Goal: Task Accomplishment & Management: Manage account settings

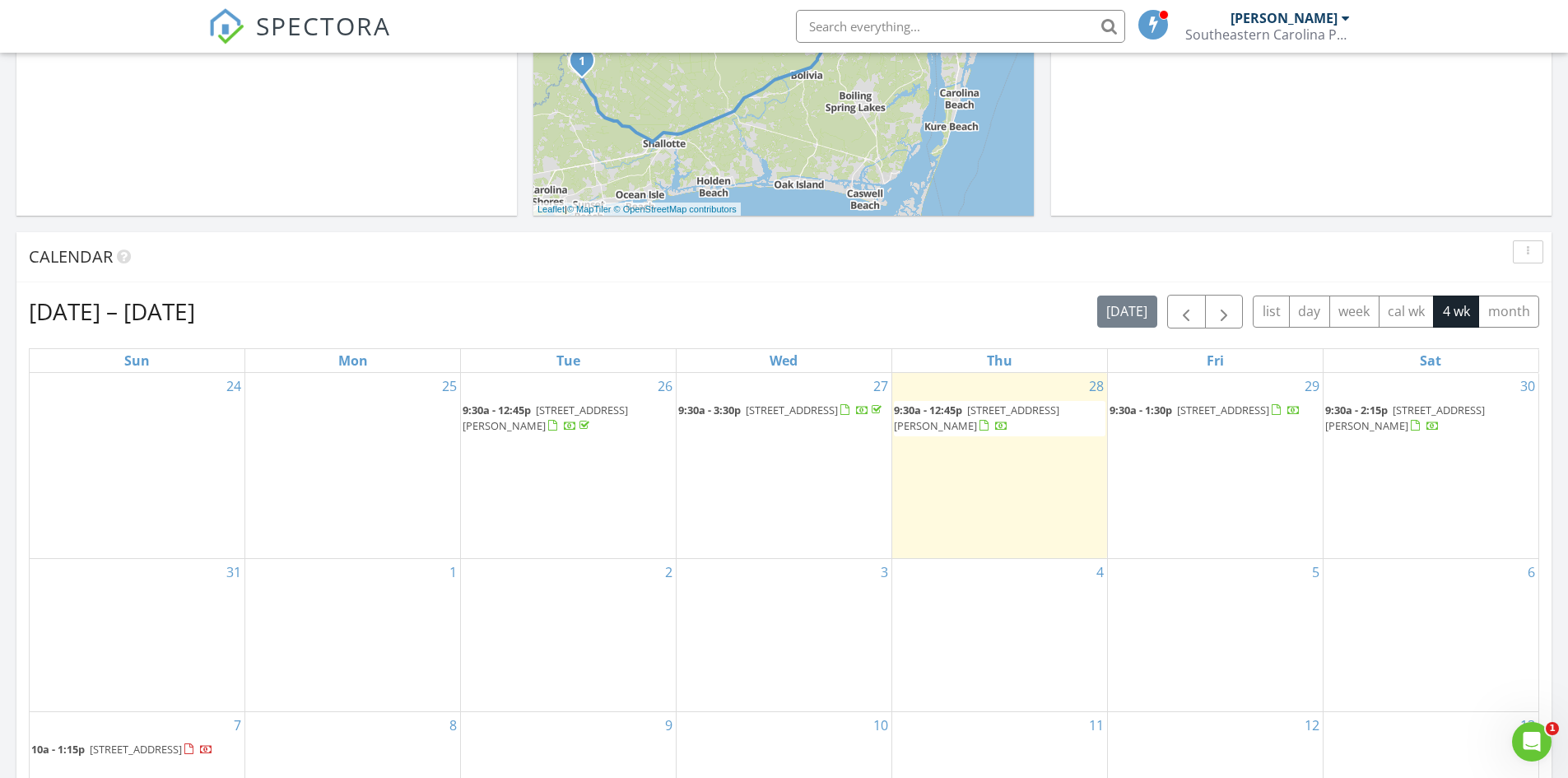
scroll to position [494, 0]
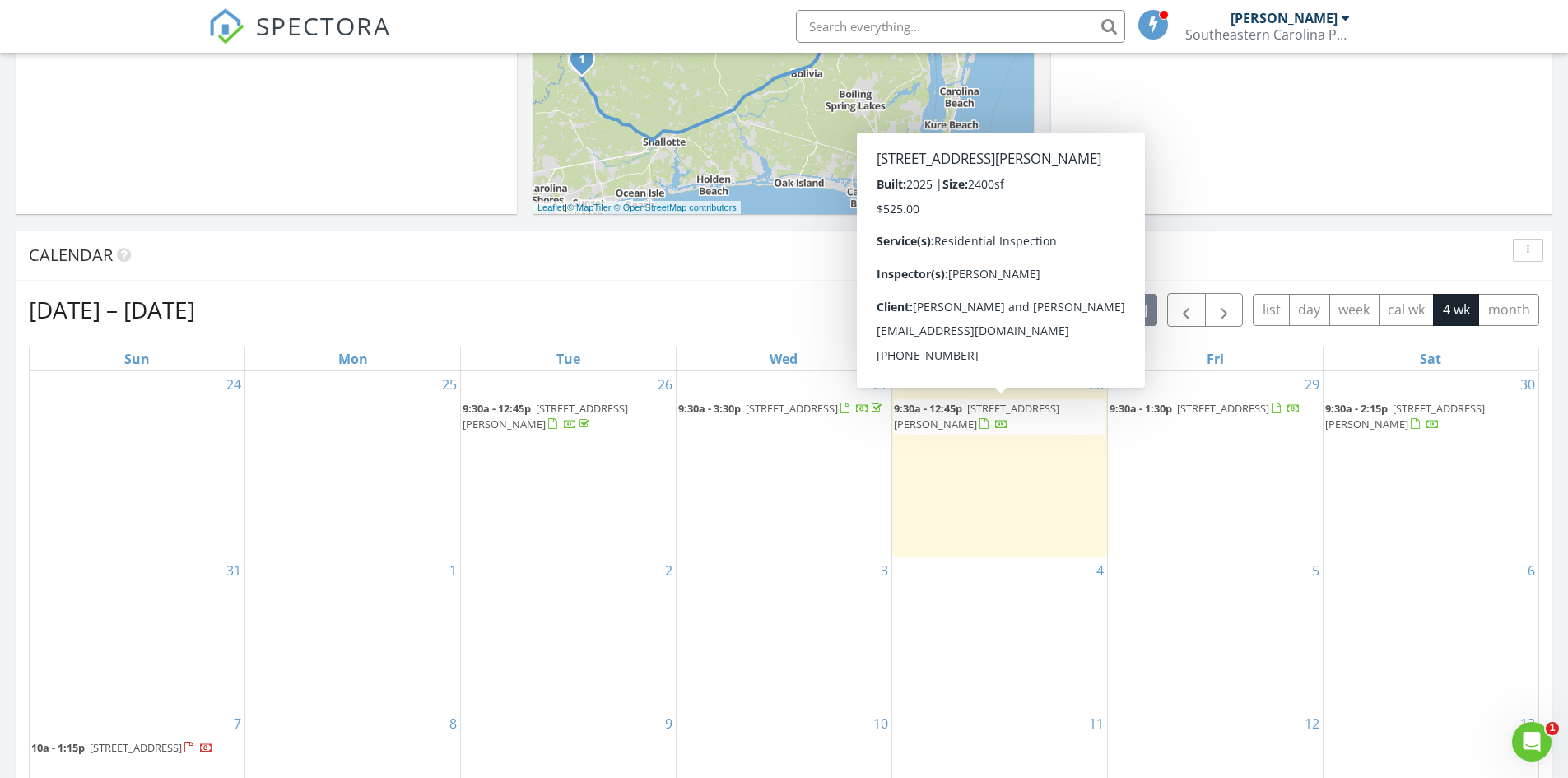
click at [1041, 409] on span "[STREET_ADDRESS][PERSON_NAME]" at bounding box center [977, 416] width 166 height 31
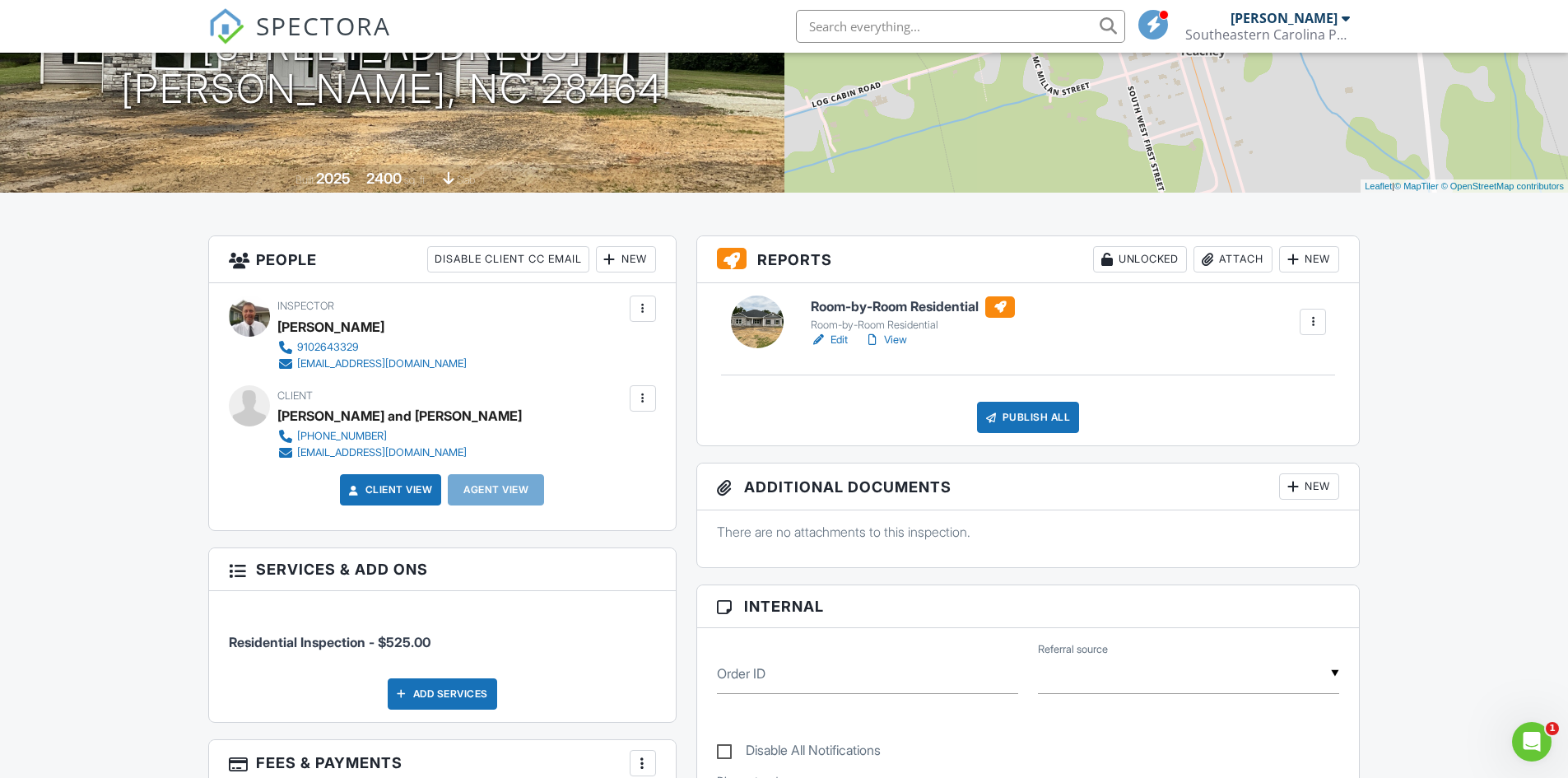
click at [835, 342] on link "Edit" at bounding box center [830, 340] width 37 height 17
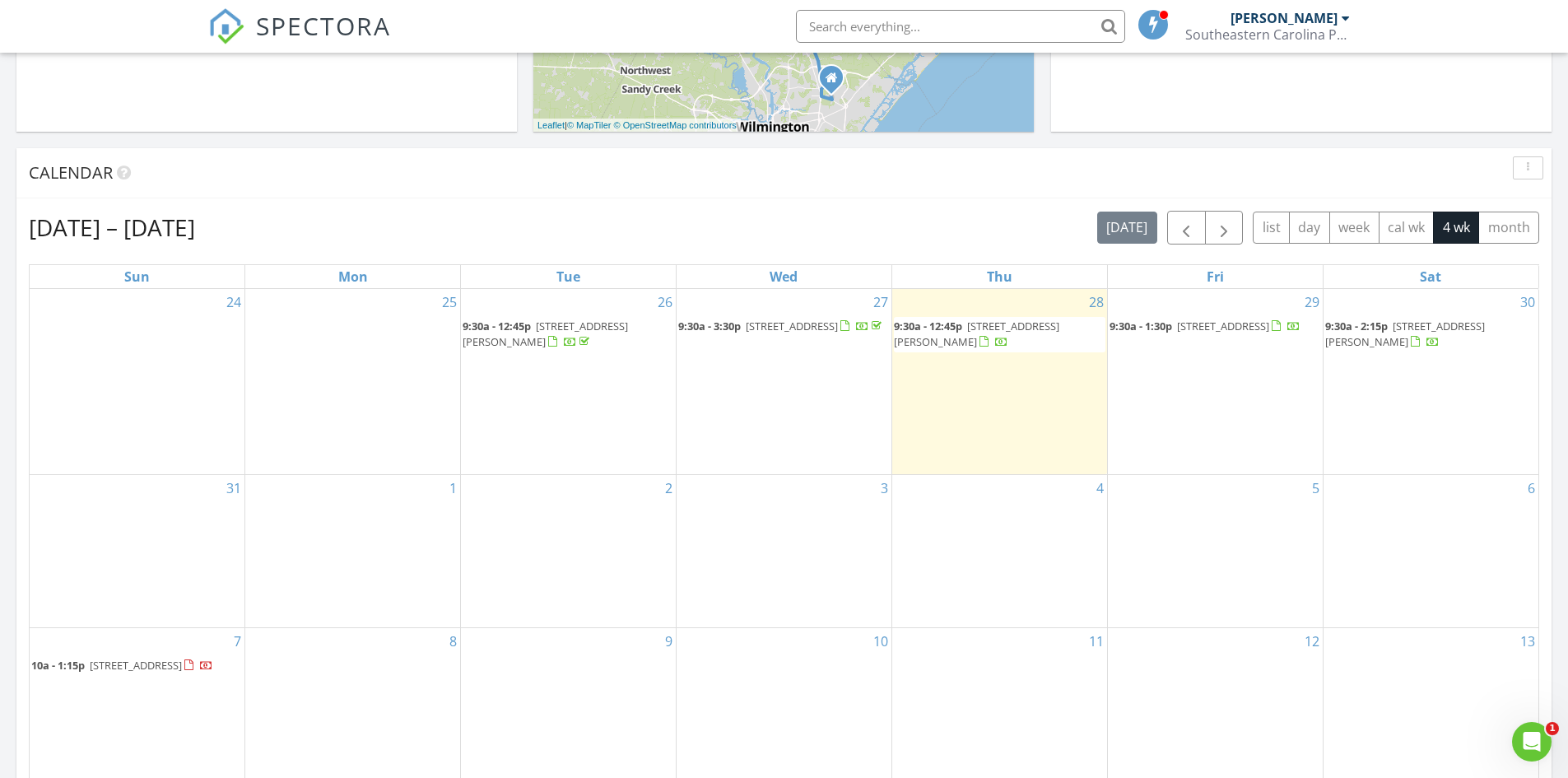
drag, startPoint x: 928, startPoint y: 330, endPoint x: 949, endPoint y: 330, distance: 21.0
click at [949, 330] on span "9:30a - 12:45p" at bounding box center [927, 326] width 68 height 15
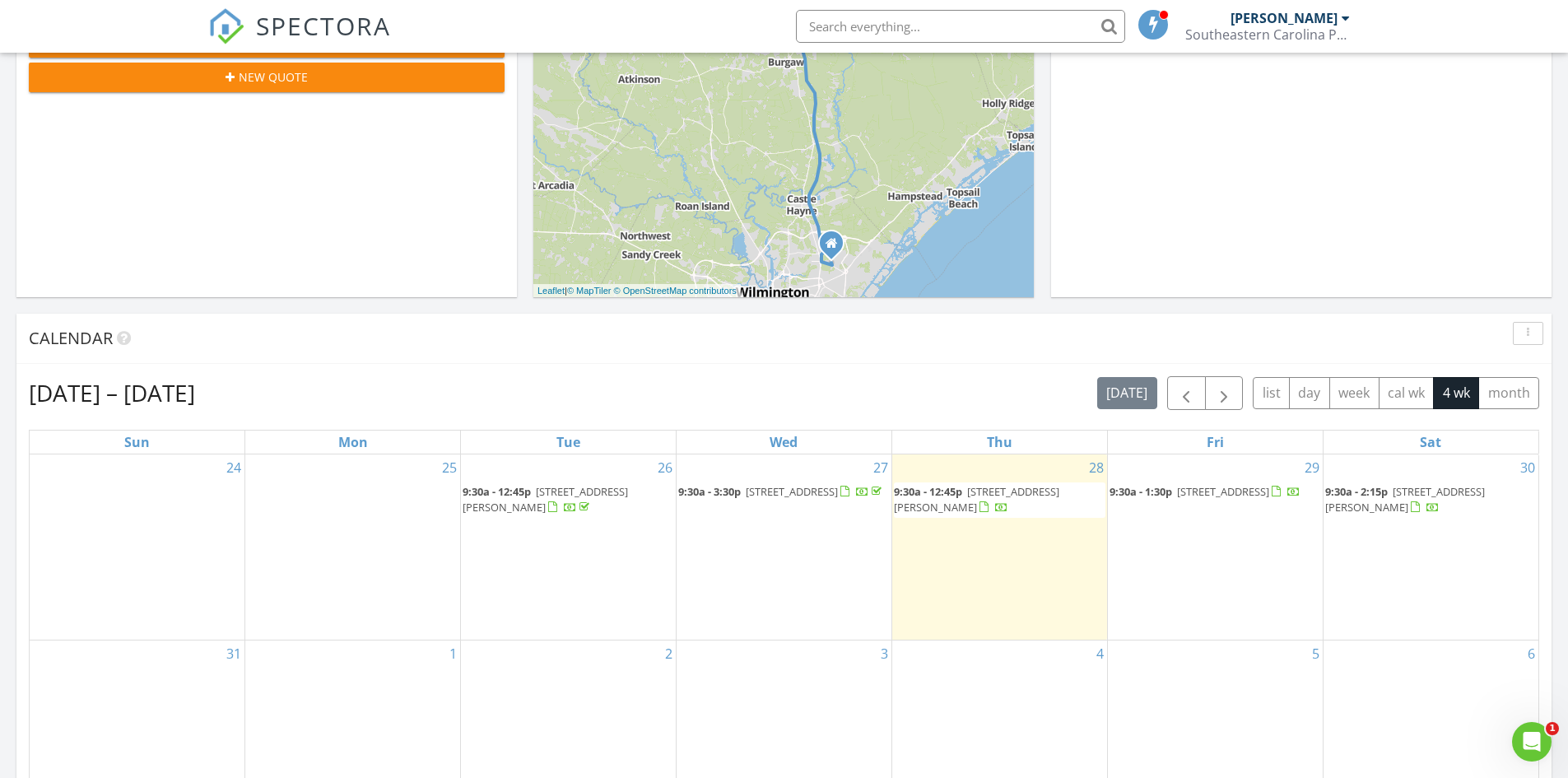
scroll to position [576, 0]
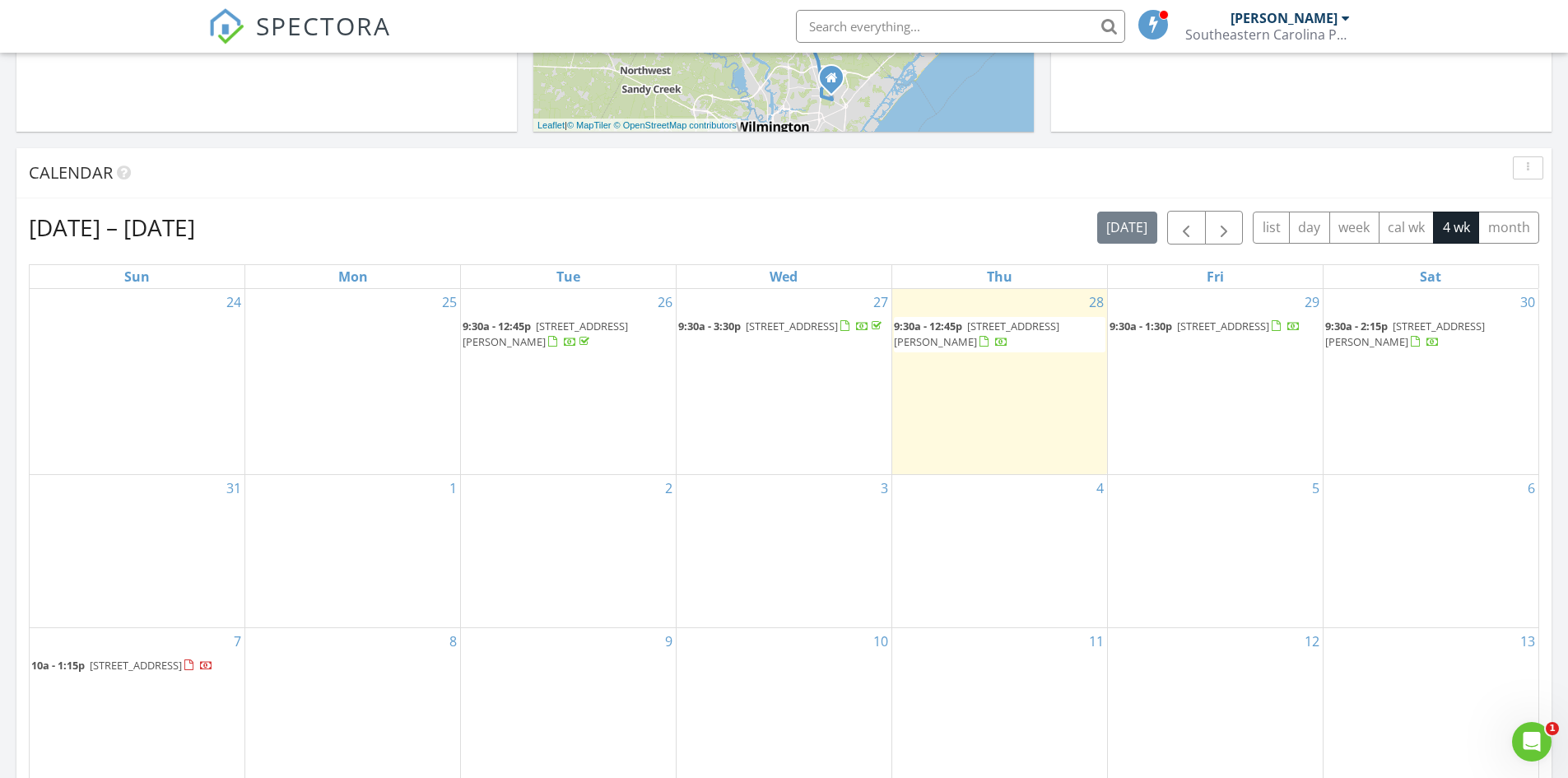
click at [718, 329] on span "9:30a - 3:30p" at bounding box center [710, 326] width 62 height 15
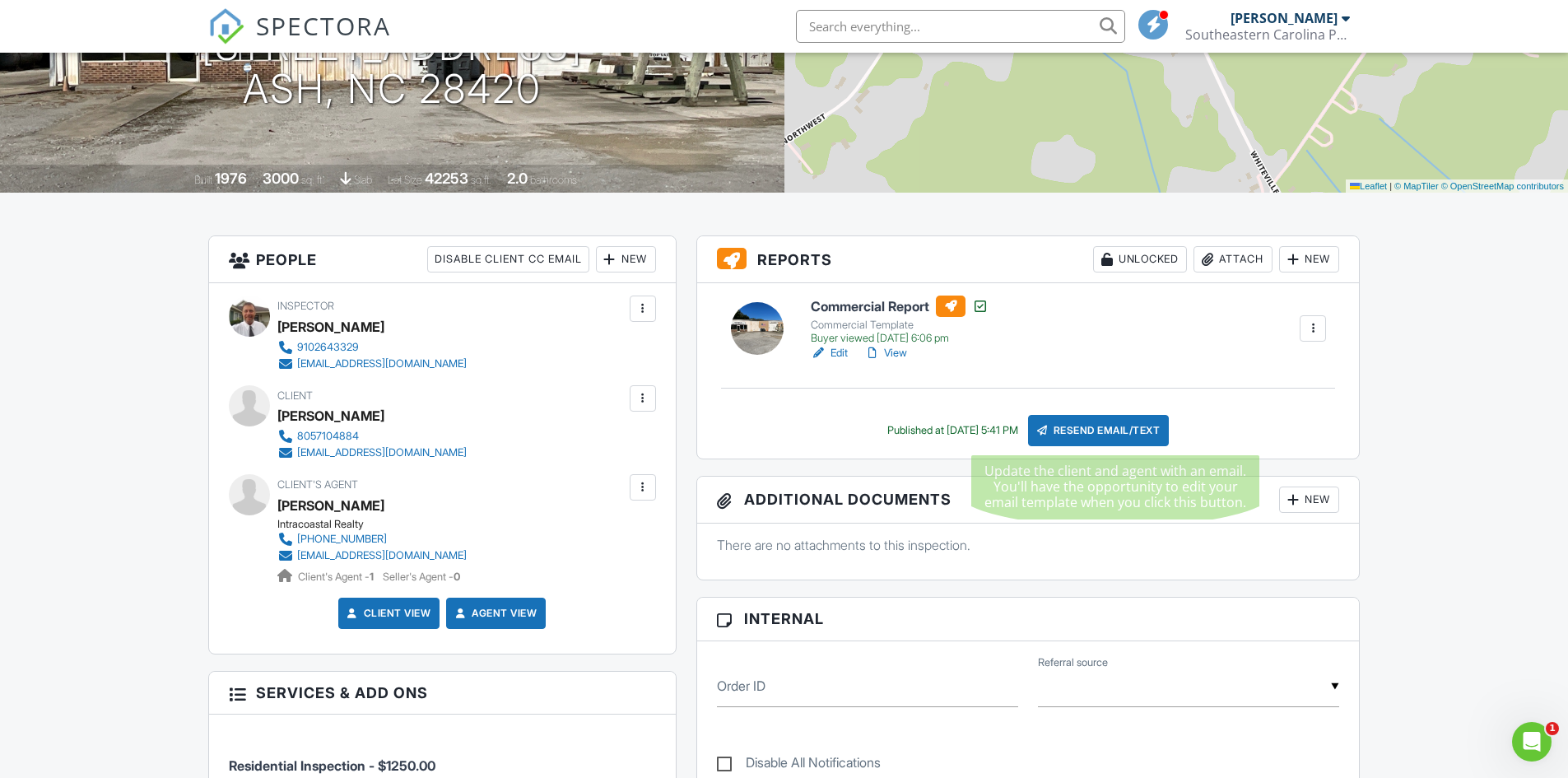
click at [1078, 430] on div "Resend Email/Text" at bounding box center [1099, 431] width 142 height 32
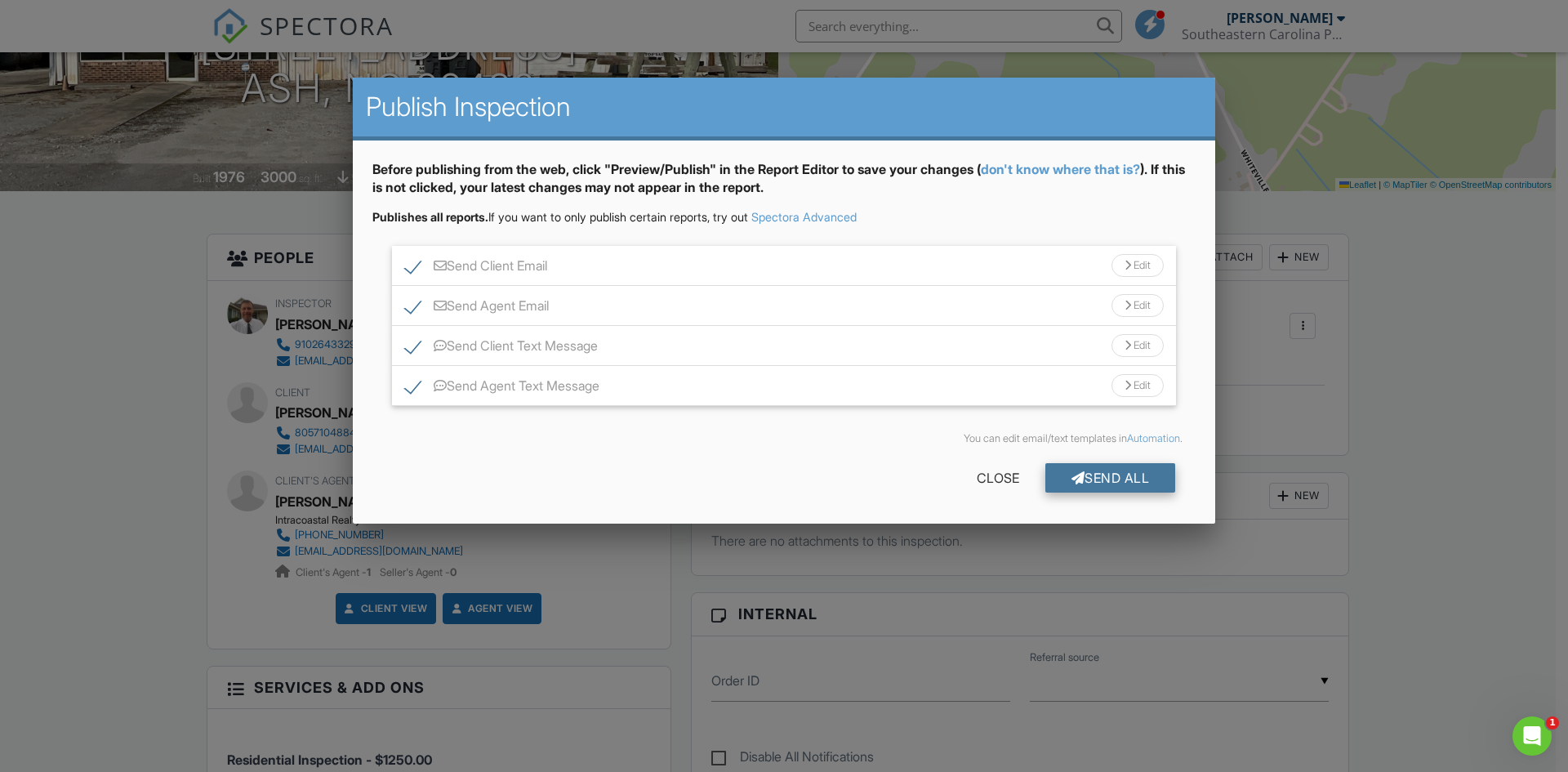
click at [1083, 476] on div "Send All" at bounding box center [1110, 477] width 130 height 30
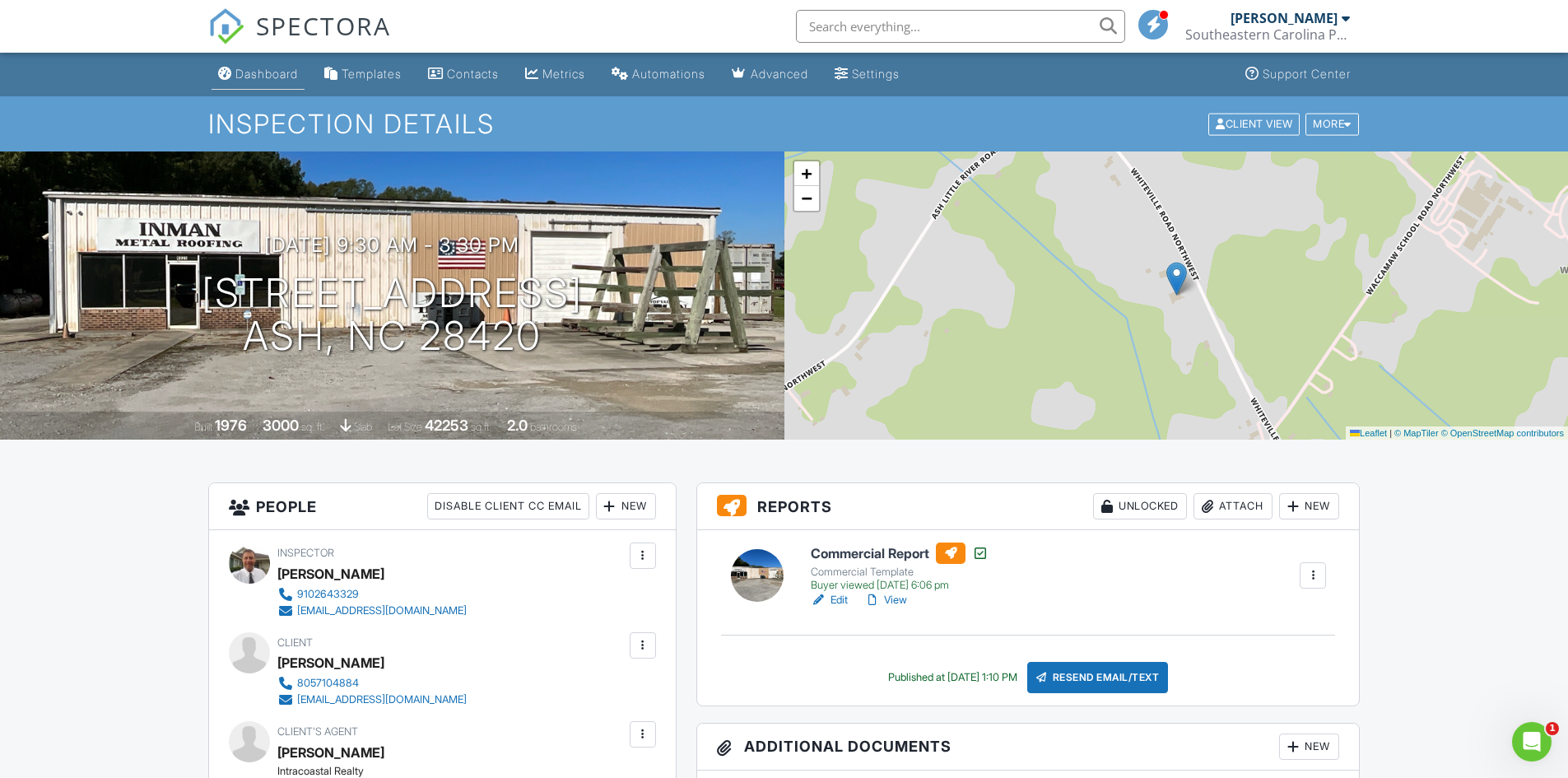
click at [266, 77] on div "Dashboard" at bounding box center [266, 74] width 62 height 14
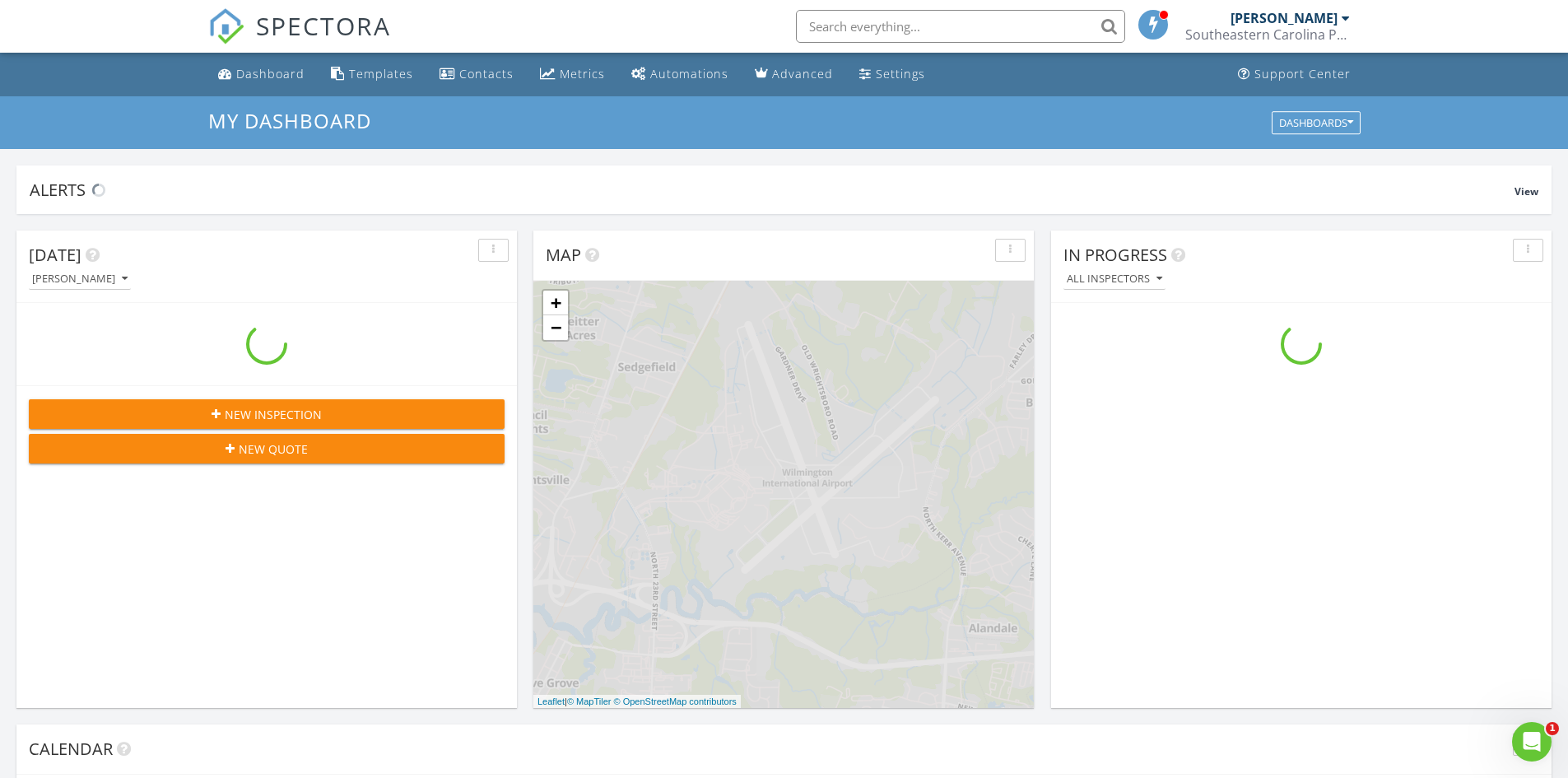
scroll to position [1523, 1594]
